Goal: Check status: Check status

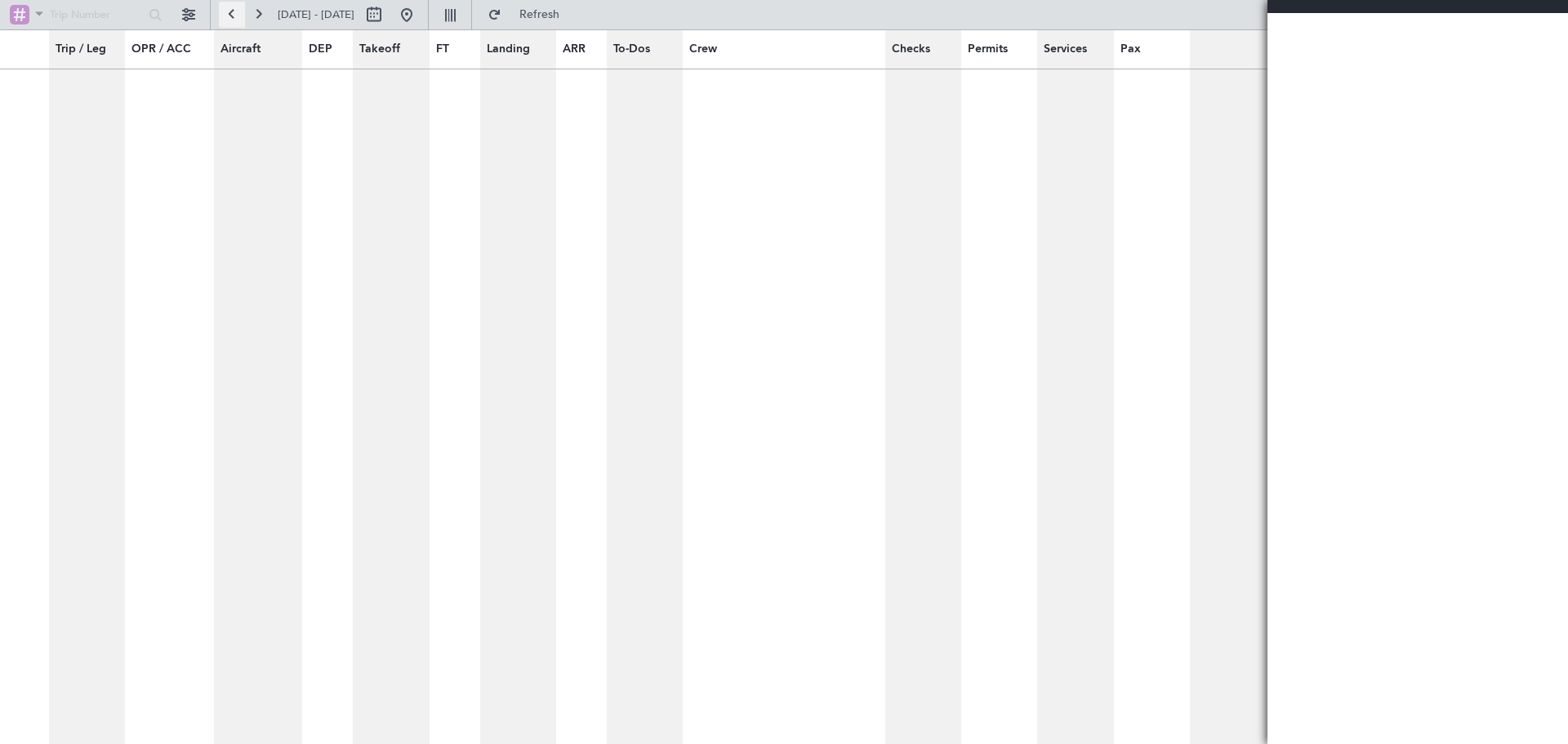
click at [236, 12] on button at bounding box center [231, 14] width 26 height 26
click at [266, 12] on button at bounding box center [257, 14] width 26 height 26
click at [239, 13] on button at bounding box center [231, 14] width 26 height 26
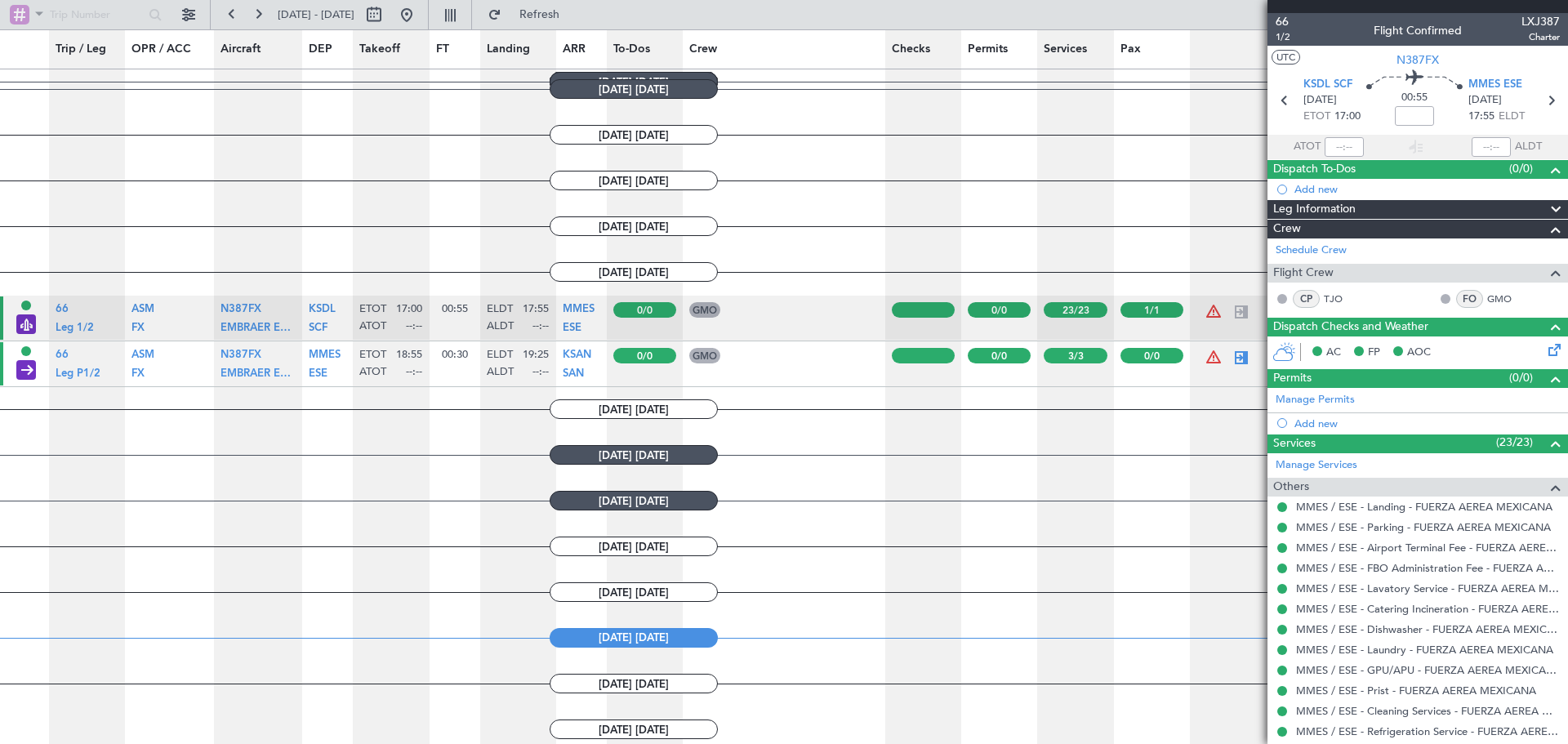
scroll to position [336, 0]
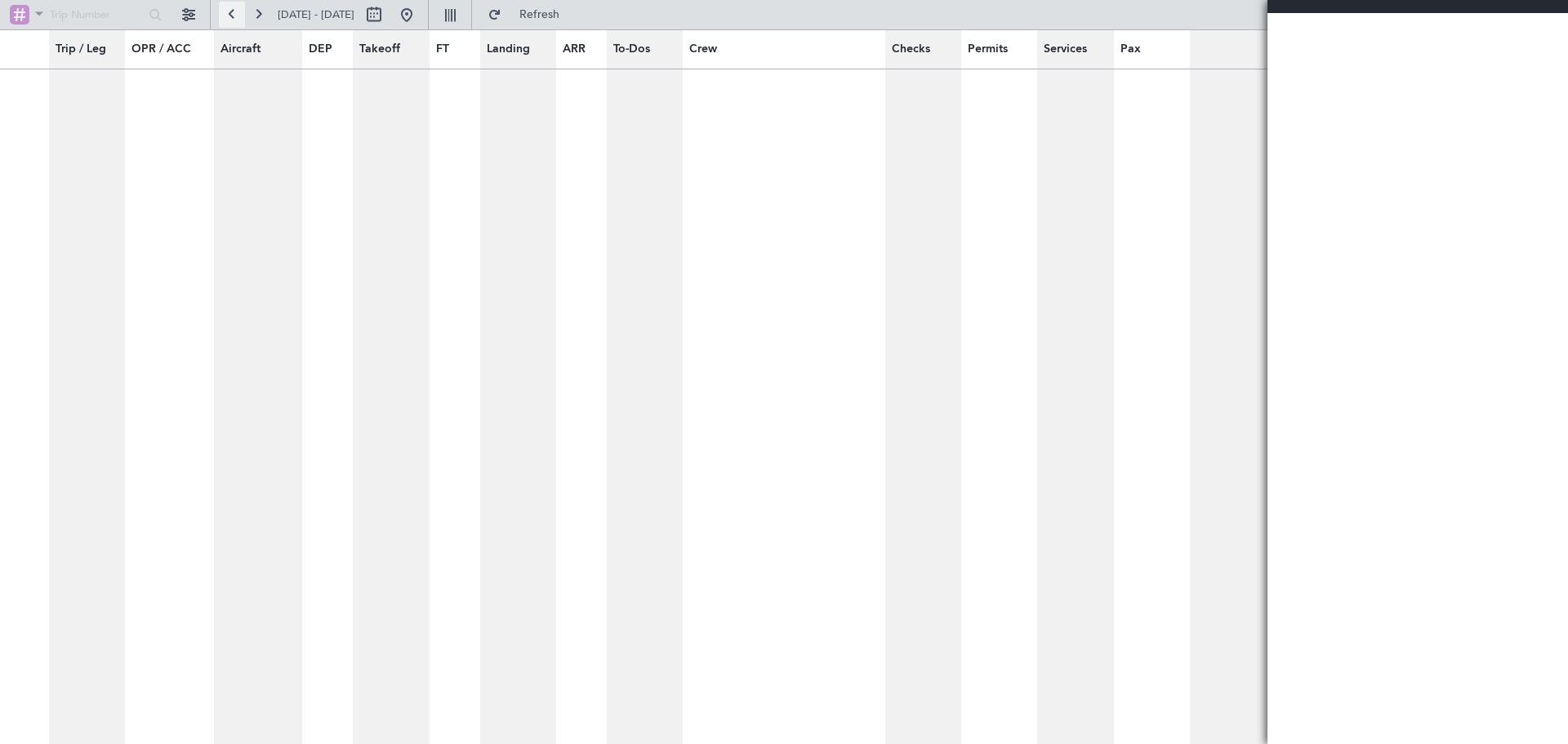
click at [230, 13] on button at bounding box center [231, 14] width 26 height 26
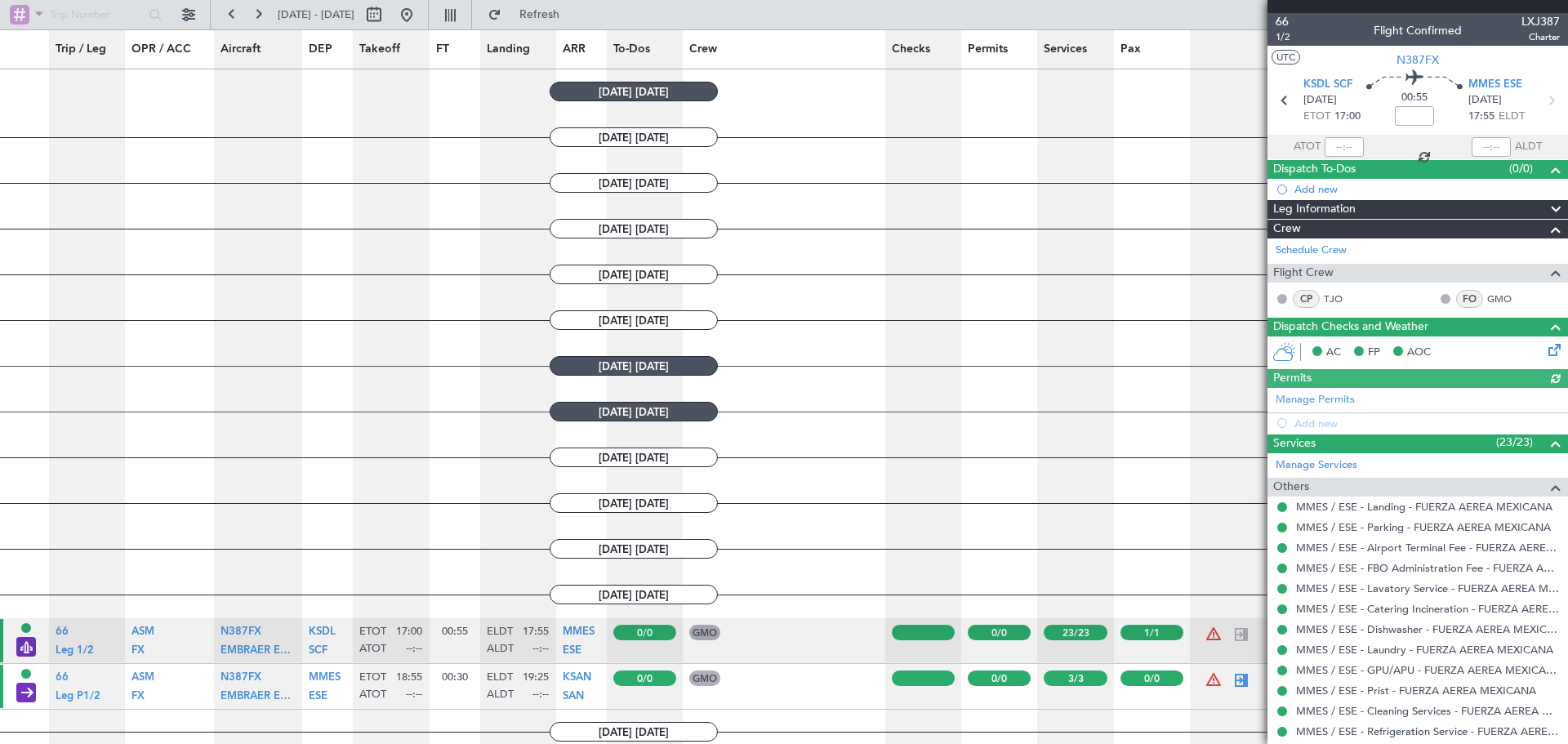
scroll to position [91, 0]
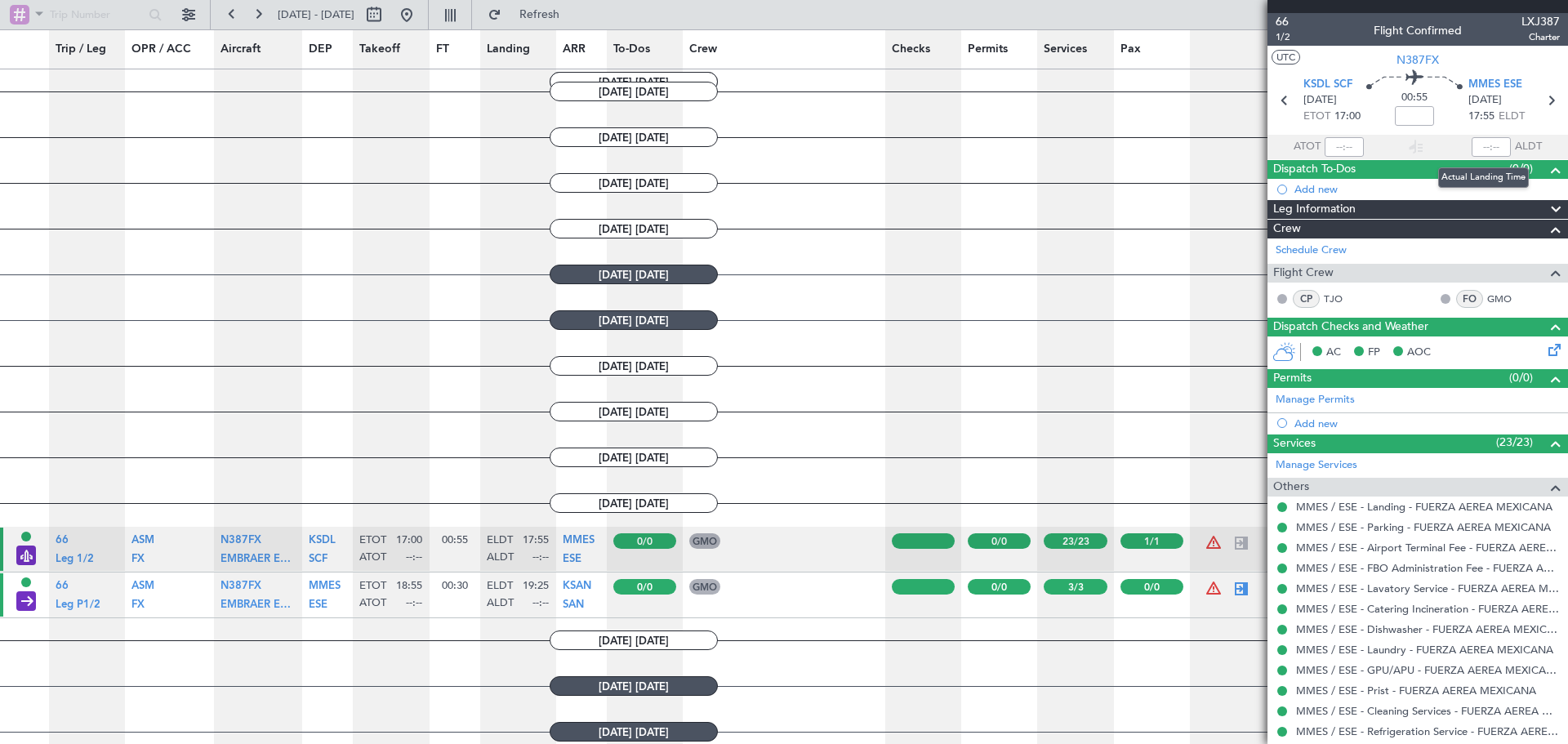
click at [1487, 147] on div at bounding box center [1491, 146] width 39 height 20
click at [1486, 145] on div at bounding box center [1491, 146] width 39 height 20
click at [1476, 148] on div at bounding box center [1491, 146] width 39 height 20
click at [1479, 118] on span "17:55" at bounding box center [1481, 116] width 26 height 16
click at [1484, 147] on mat-tooltip-component "Estimated Landing Time" at bounding box center [1475, 146] width 129 height 44
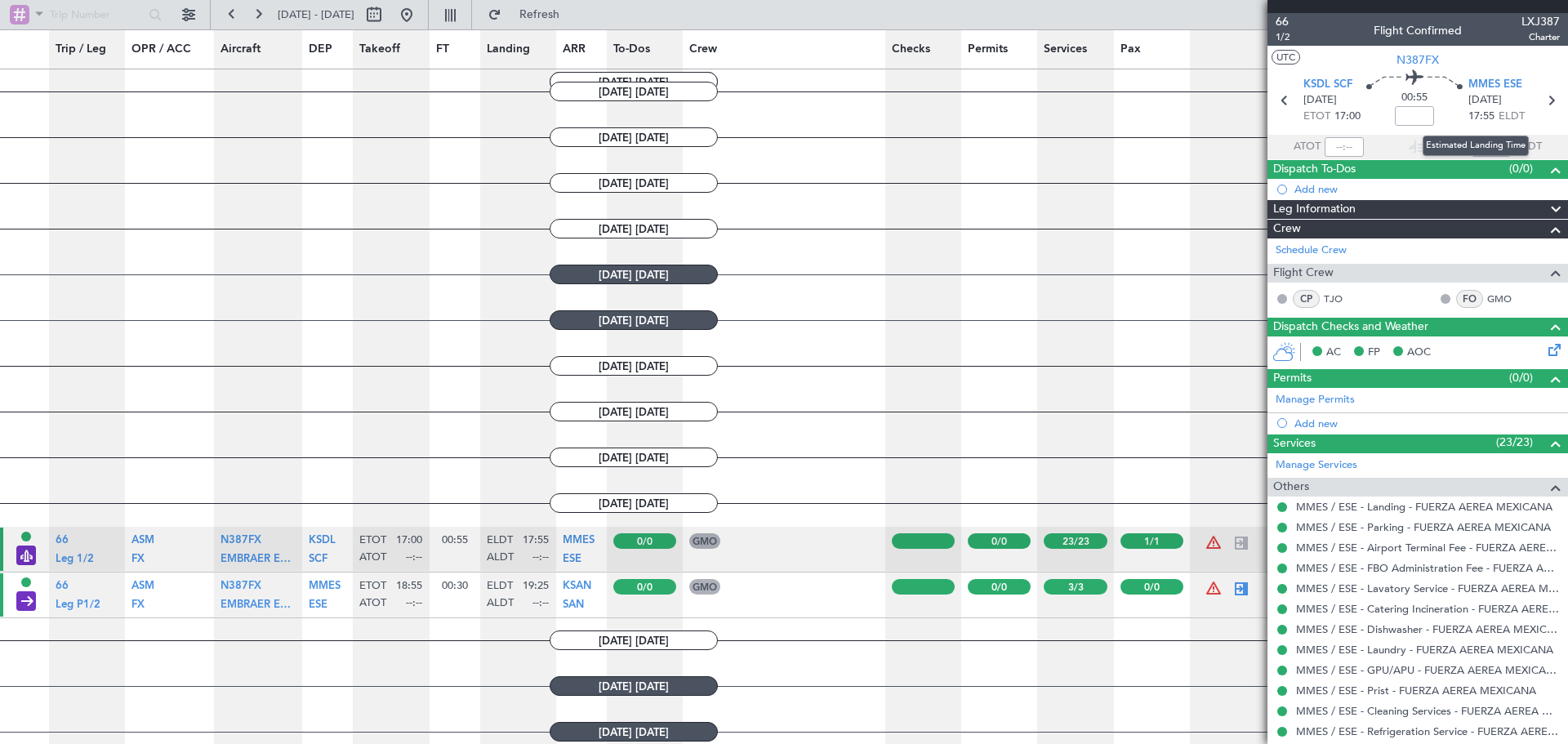
drag, startPoint x: 1493, startPoint y: 150, endPoint x: 1428, endPoint y: 127, distance: 68.9
click at [1492, 150] on div "Estimated Landing Time" at bounding box center [1476, 146] width 107 height 20
click at [1485, 147] on div at bounding box center [1491, 146] width 39 height 20
click at [1485, 147] on div at bounding box center [1491, 146] width 39 height 20
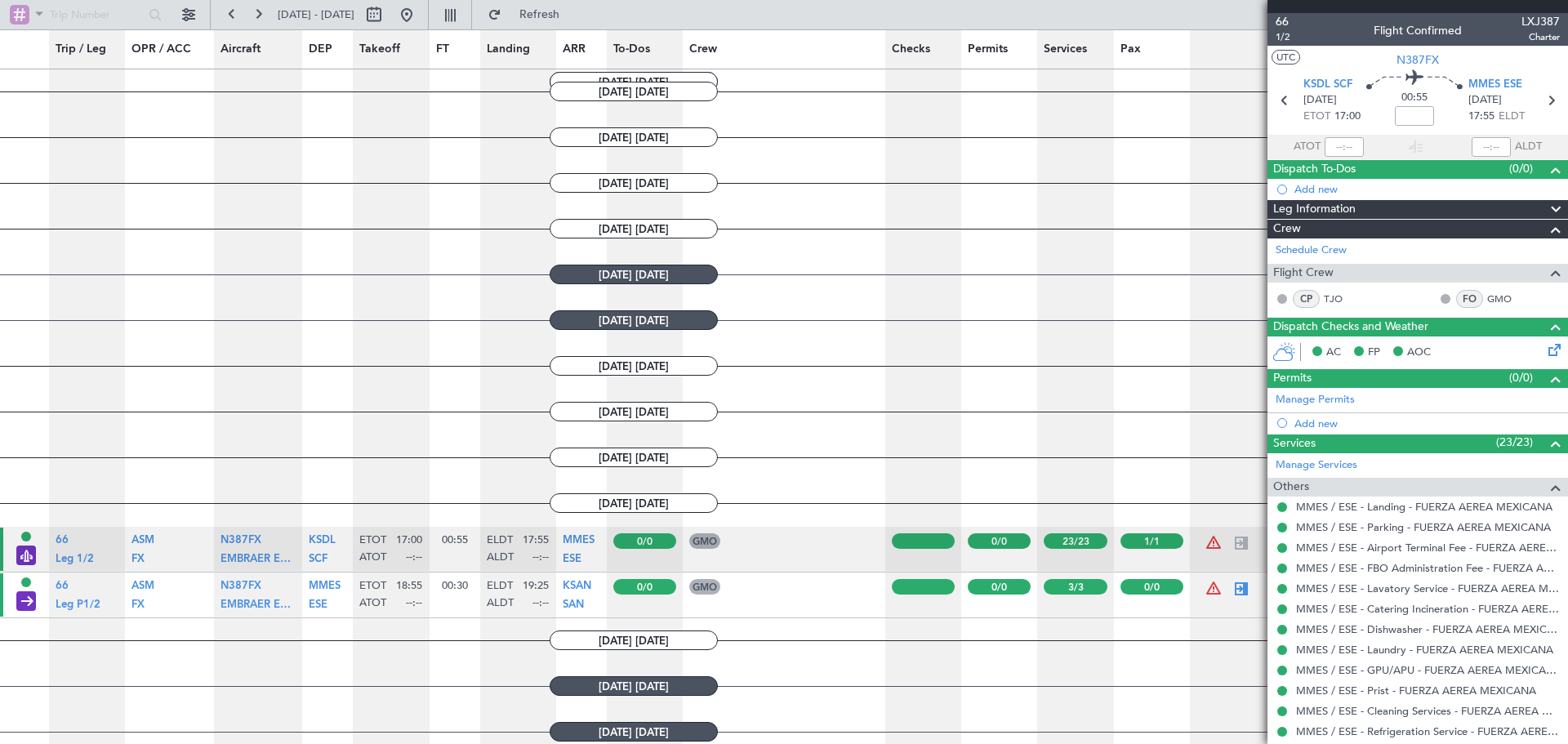
click at [1485, 147] on div at bounding box center [1491, 146] width 39 height 20
click at [1484, 147] on div at bounding box center [1491, 146] width 39 height 20
click at [1540, 90] on icon at bounding box center [1550, 100] width 21 height 21
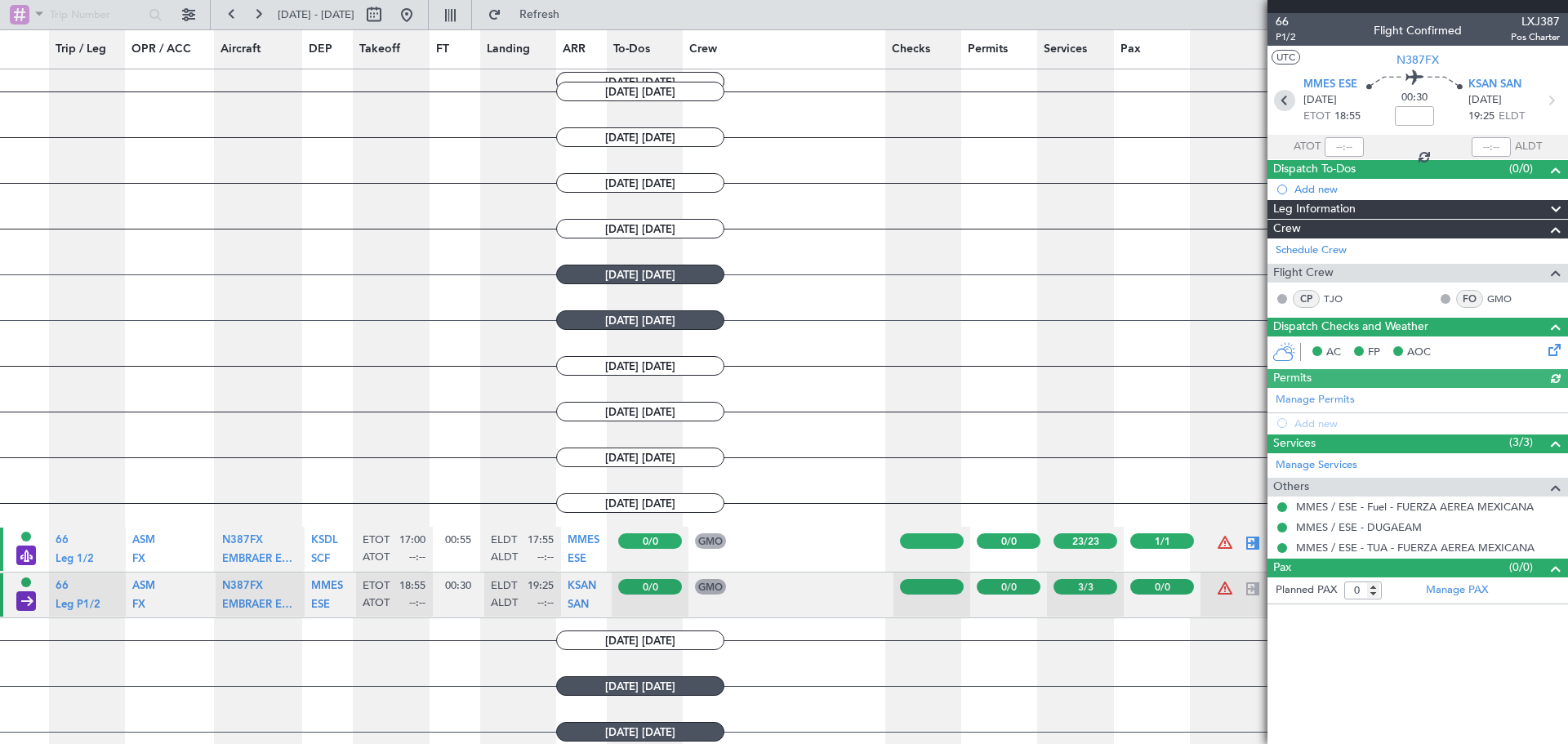
click at [1281, 100] on icon at bounding box center [1285, 100] width 21 height 21
click at [1343, 146] on div "Estimated Take-Off Time" at bounding box center [1316, 146] width 107 height 20
type input "1"
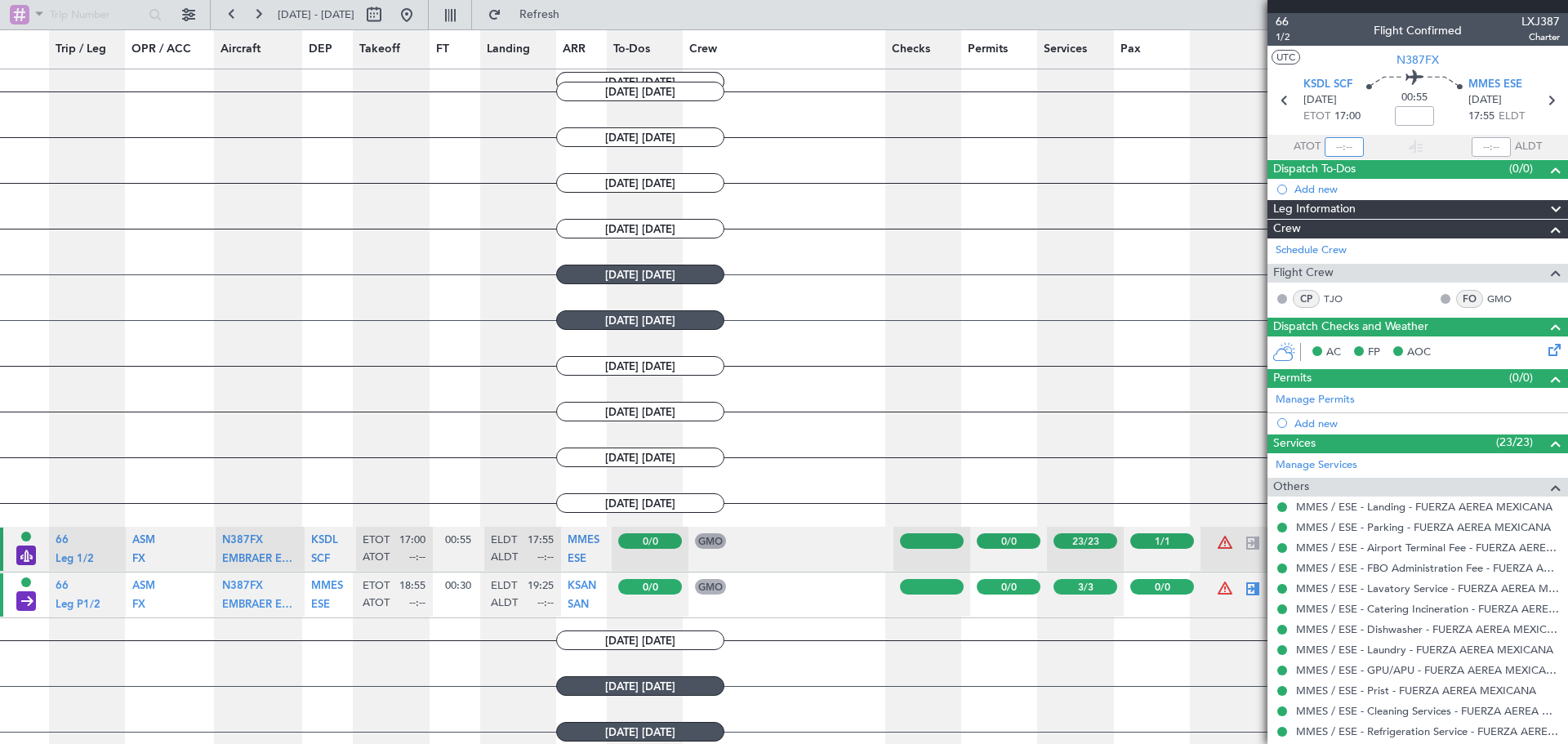
click at [1353, 147] on input "text" at bounding box center [1344, 146] width 39 height 20
type input "1"
click at [1336, 148] on input "text" at bounding box center [1344, 146] width 39 height 20
click at [1475, 146] on div at bounding box center [1491, 146] width 39 height 20
type input "17:03"
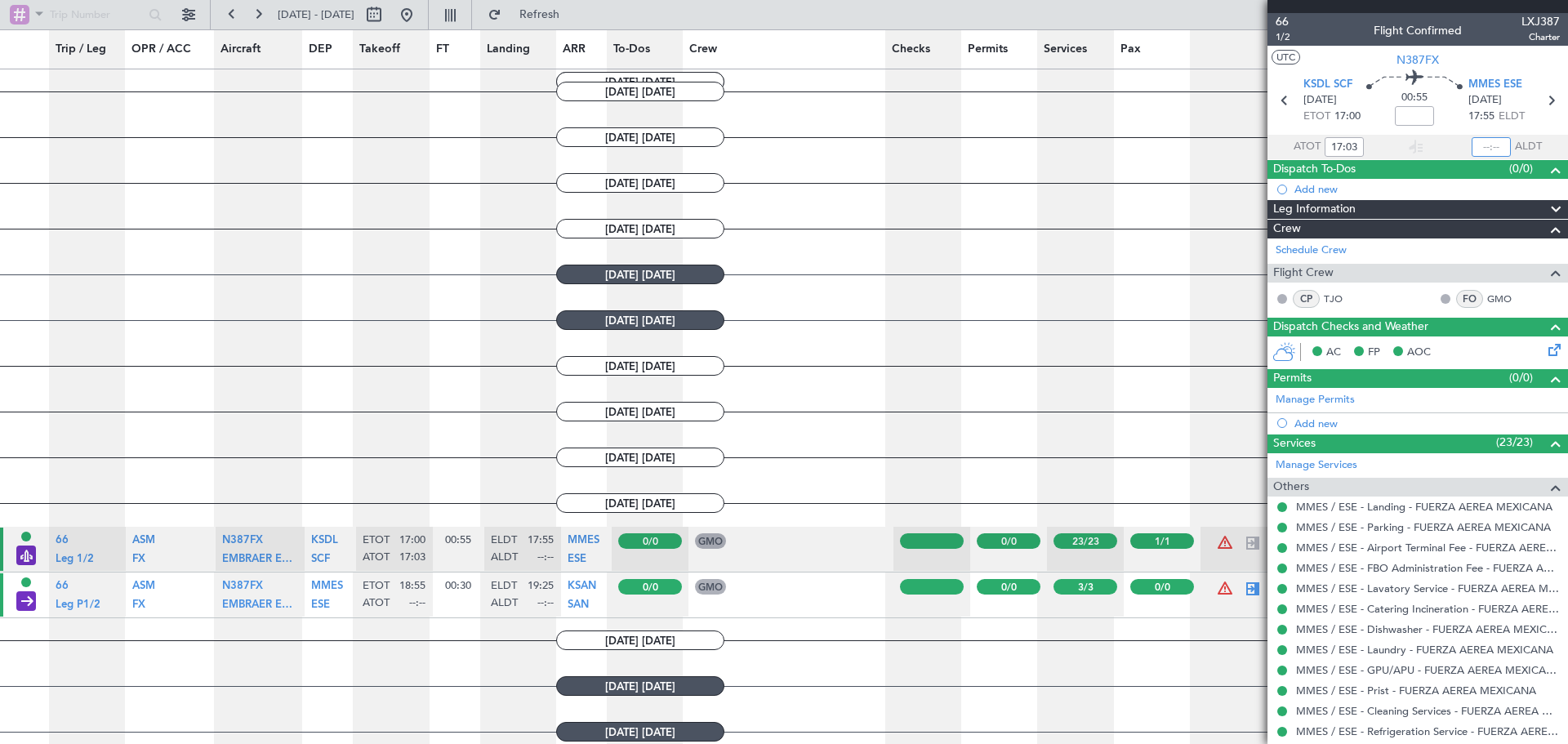
click at [1495, 144] on input "text" at bounding box center [1491, 146] width 39 height 20
type input "17:55"
click at [1540, 102] on icon at bounding box center [1550, 100] width 21 height 21
type input "0"
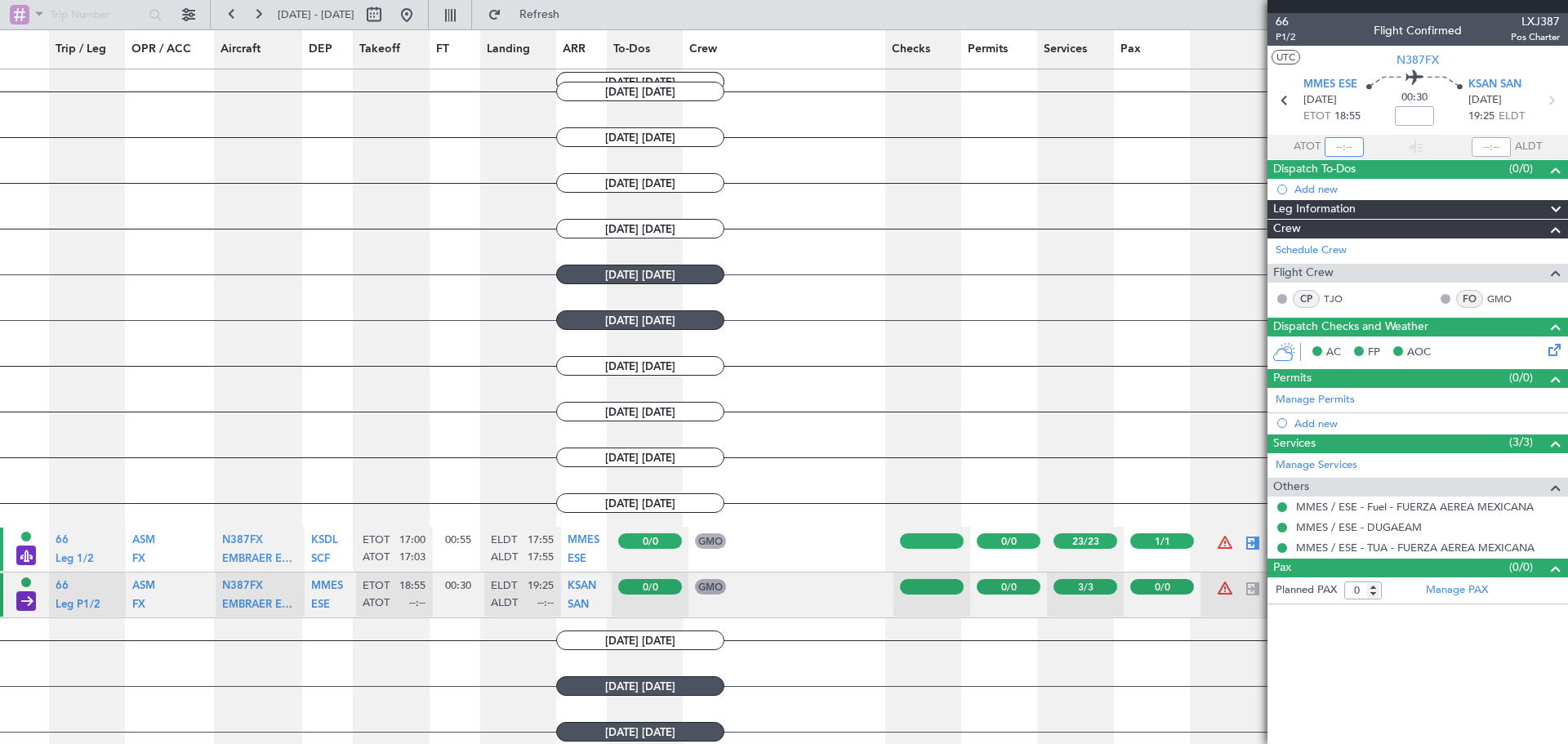
click at [1356, 139] on input "text" at bounding box center [1344, 146] width 39 height 20
click at [1341, 142] on input "text" at bounding box center [1344, 146] width 39 height 20
click at [1497, 144] on div at bounding box center [1491, 146] width 39 height 20
click at [1492, 147] on div at bounding box center [1491, 146] width 39 height 20
type input "18:53"
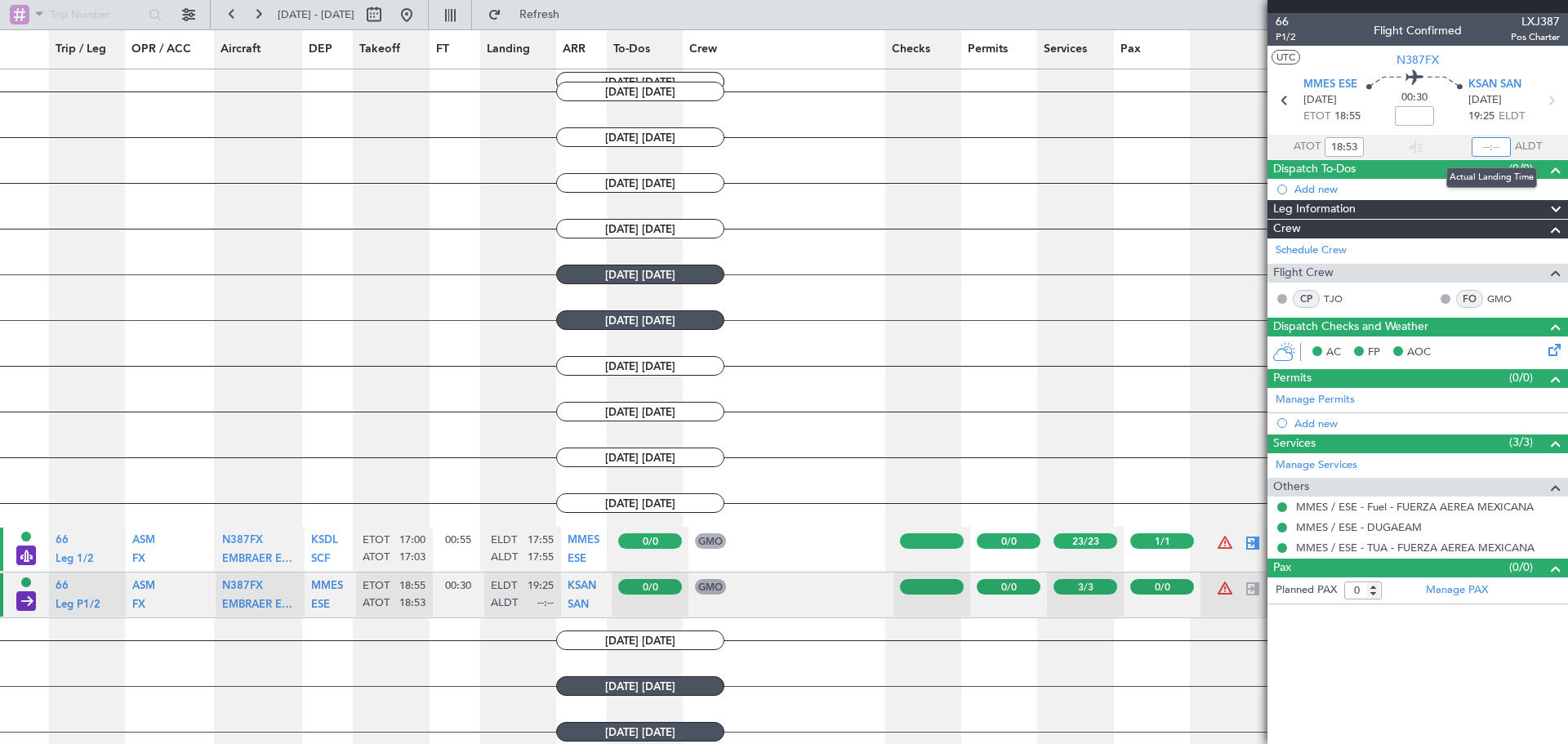
click at [1493, 145] on input "text" at bounding box center [1491, 146] width 39 height 20
click at [1499, 145] on mat-tooltip-component "Estimated Landing Time" at bounding box center [1492, 129] width 129 height 44
click at [1499, 146] on mat-tooltip-component "Estimated Landing Time" at bounding box center [1492, 129] width 129 height 44
click at [1496, 148] on mat-tooltip-component "Estimated Landing Time" at bounding box center [1492, 129] width 129 height 44
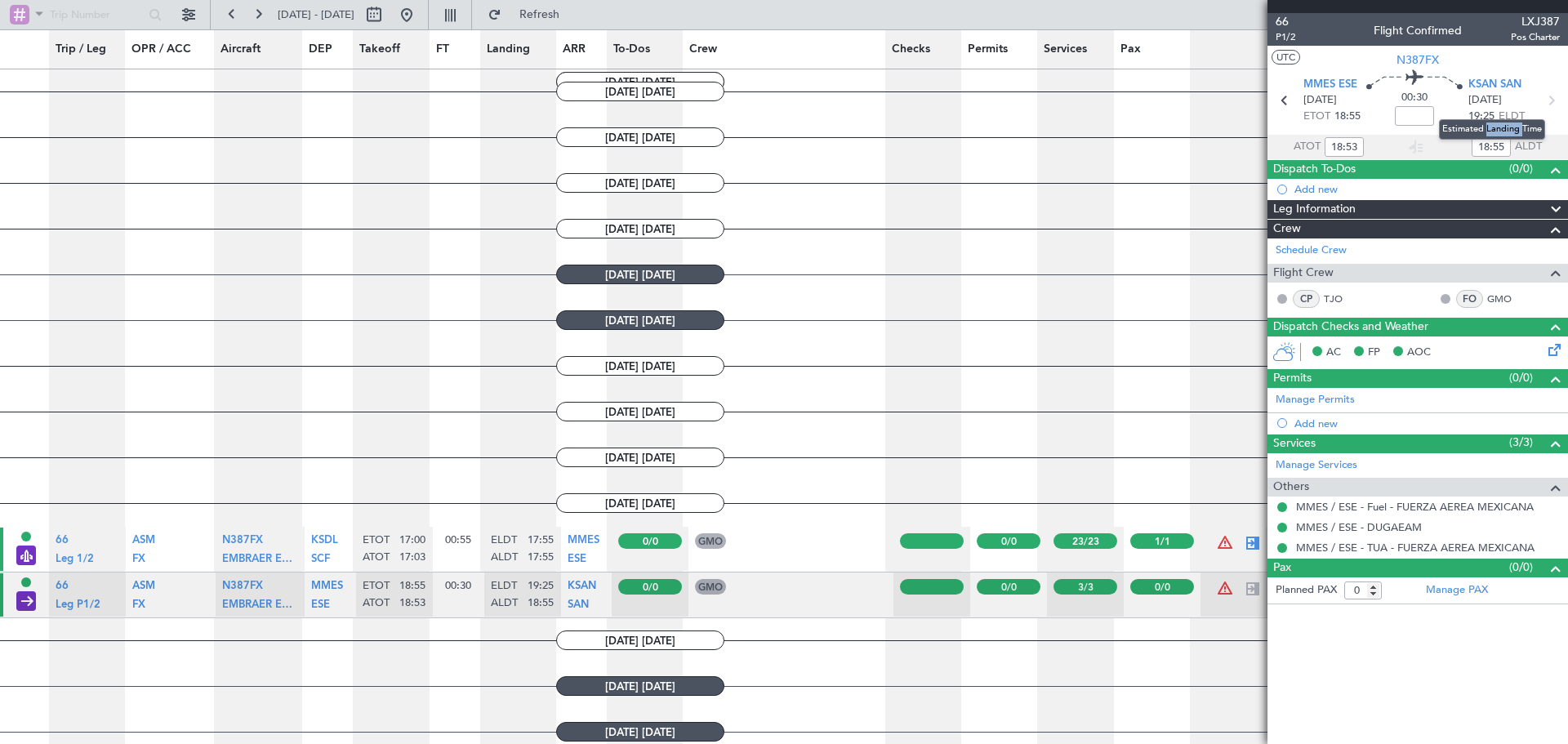
click at [1497, 147] on mat-tooltip-component "Estimated Landing Time" at bounding box center [1492, 129] width 129 height 44
click at [1350, 147] on input "18:53" at bounding box center [1344, 146] width 39 height 20
click at [1488, 146] on input "18:55" at bounding box center [1491, 146] width 39 height 20
type input "19:15"
drag, startPoint x: 1388, startPoint y: 656, endPoint x: 1414, endPoint y: 247, distance: 409.8
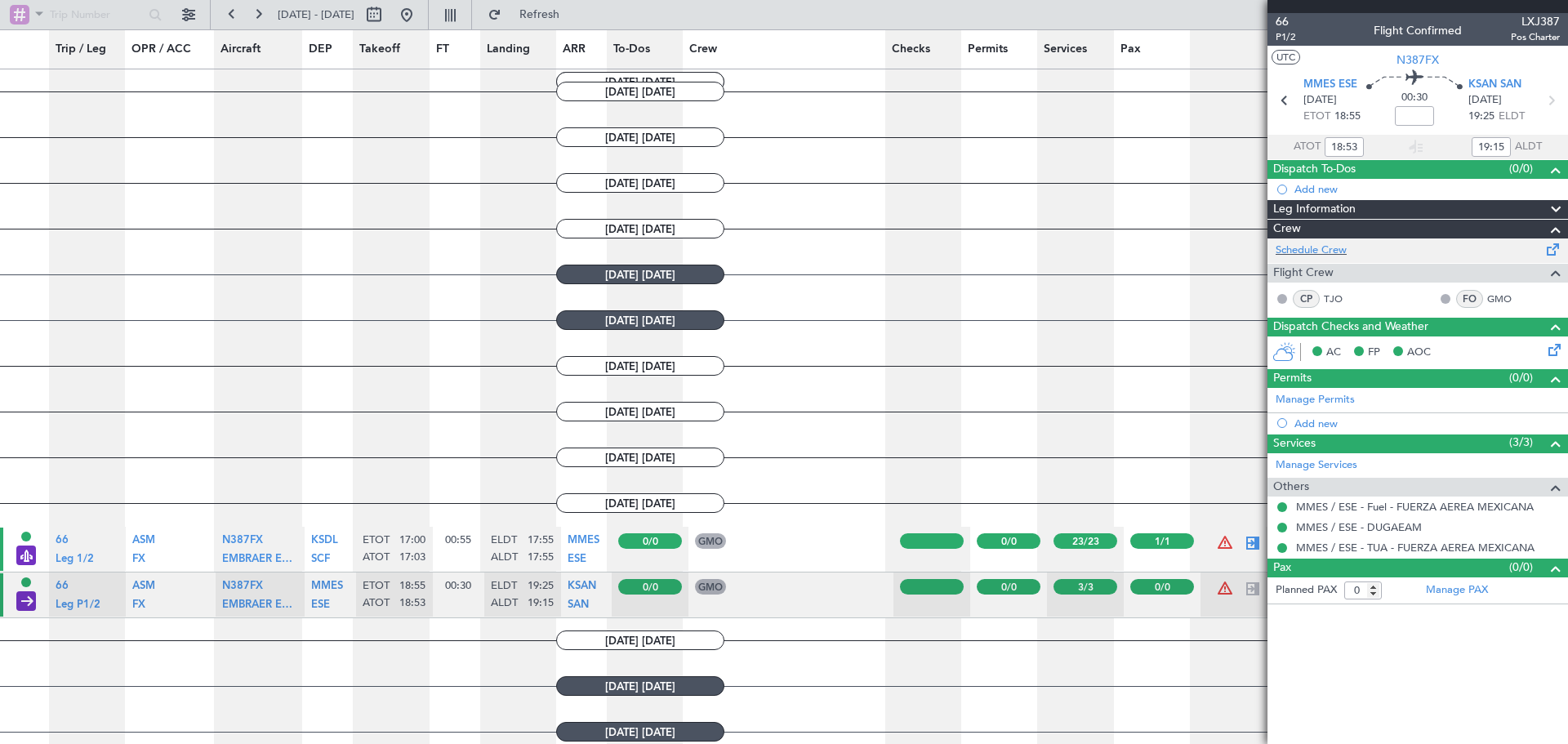
click at [1389, 656] on article "66 P1/2 Flight Confirmed LXJ387 Pos Charter UTC N387FX MMES ESE [DATE] ETOT 18:…" at bounding box center [1417, 378] width 300 height 731
